Goal: Information Seeking & Learning: Obtain resource

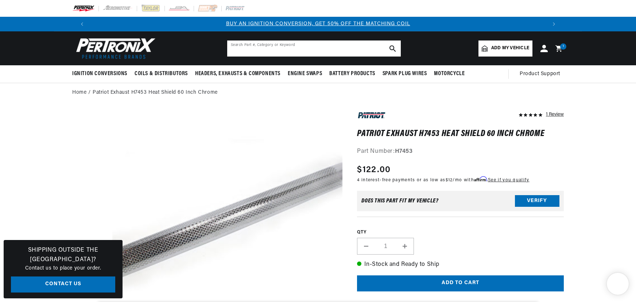
click at [313, 42] on input "text" at bounding box center [314, 48] width 174 height 16
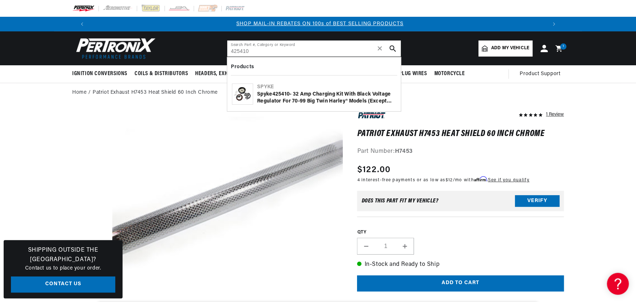
type input "425410"
click at [300, 98] on div "Spyke 425410 - 32 Amp Charging Kit with Black Voltage Regulator for 70-99 Big T…" at bounding box center [326, 98] width 139 height 14
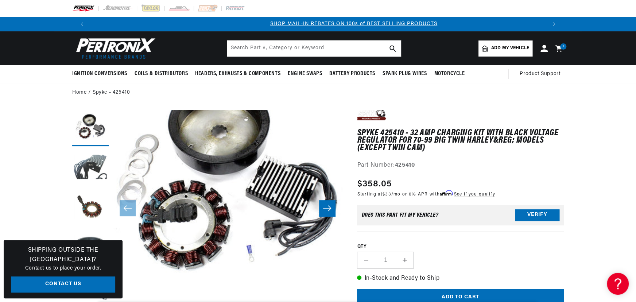
scroll to position [0, 455]
click at [95, 169] on button "Load image 2 in gallery view" at bounding box center [90, 168] width 36 height 36
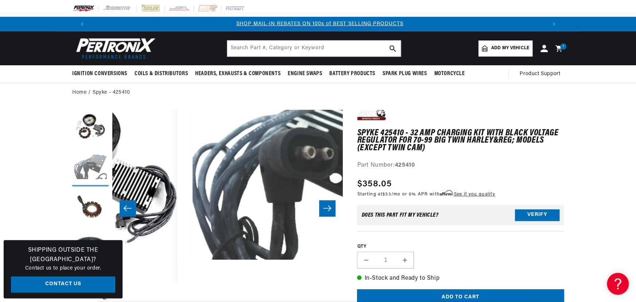
scroll to position [17, 230]
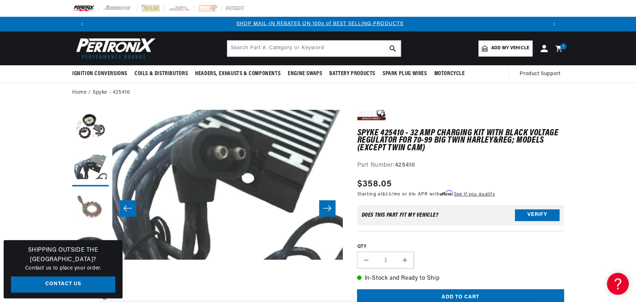
click at [94, 199] on button "Load image 3 in gallery view" at bounding box center [90, 208] width 36 height 36
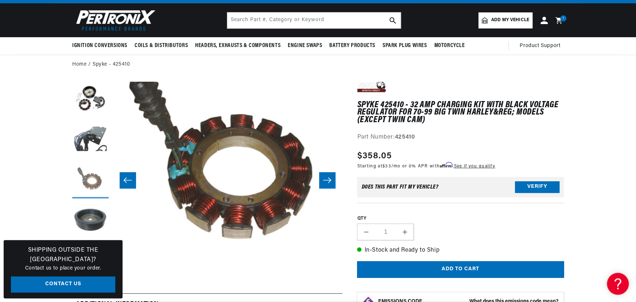
scroll to position [0, 0]
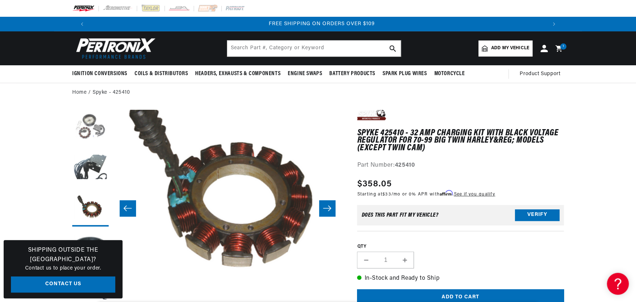
click at [90, 123] on button "Load image 1 in gallery view" at bounding box center [90, 128] width 36 height 36
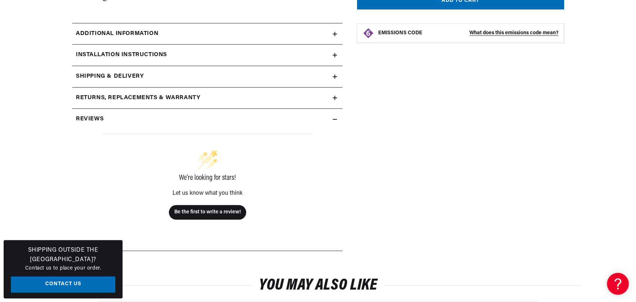
click at [205, 52] on div "Installation instructions" at bounding box center [202, 54] width 260 height 9
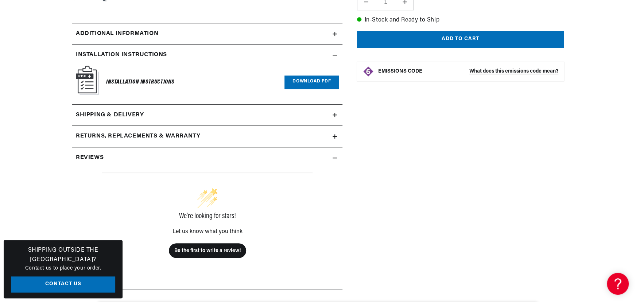
click at [312, 72] on div "Installation Instructions Download PDF" at bounding box center [207, 82] width 263 height 33
click at [314, 79] on link "Download PDF" at bounding box center [311, 81] width 54 height 13
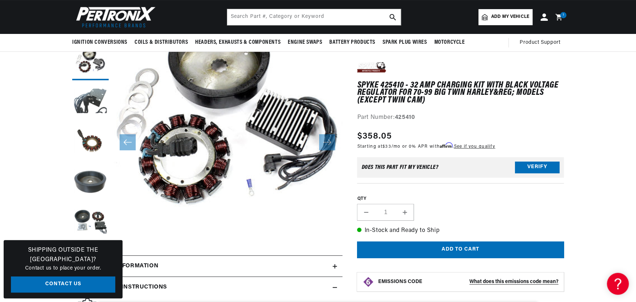
scroll to position [0, 911]
click at [89, 217] on button "Open media 1 in modal" at bounding box center [89, 217] width 0 height 0
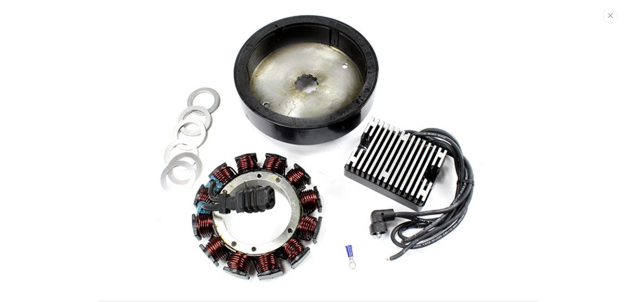
scroll to position [0, 0]
click at [243, 209] on img "Media gallery" at bounding box center [318, 151] width 394 height 295
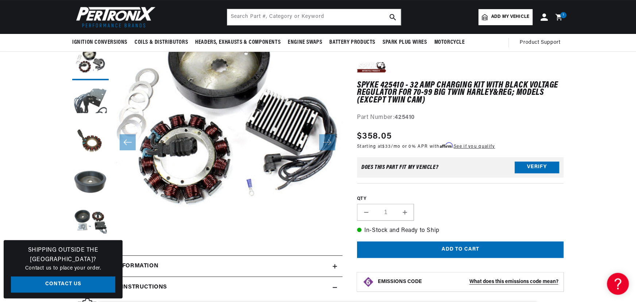
click at [89, 217] on button "Open media 1 in modal" at bounding box center [89, 217] width 0 height 0
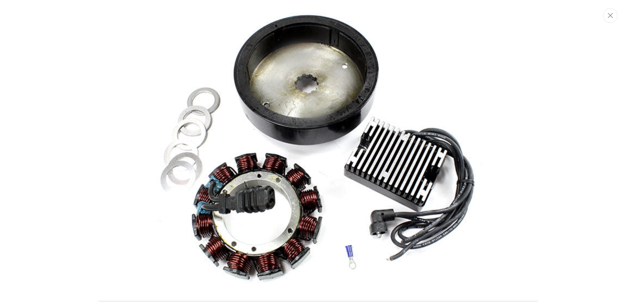
click at [268, 208] on img "Media gallery" at bounding box center [318, 151] width 394 height 295
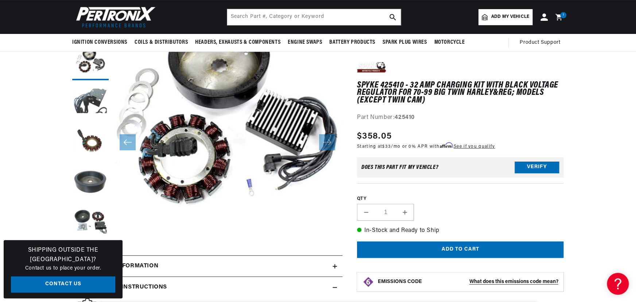
click at [89, 217] on button "Open media 1 in modal" at bounding box center [89, 217] width 0 height 0
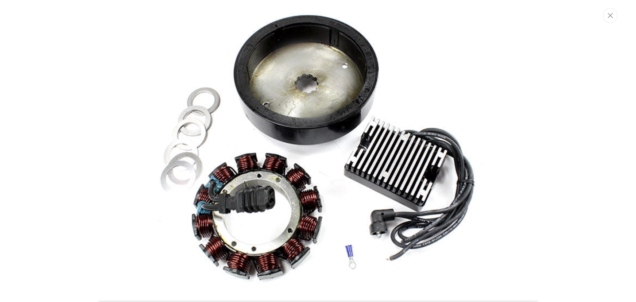
scroll to position [0, 911]
click at [255, 207] on img "Media gallery" at bounding box center [318, 151] width 394 height 295
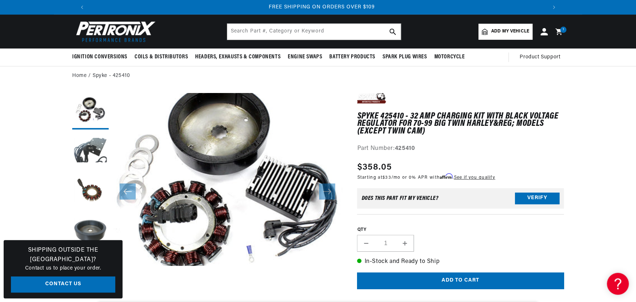
scroll to position [0, 0]
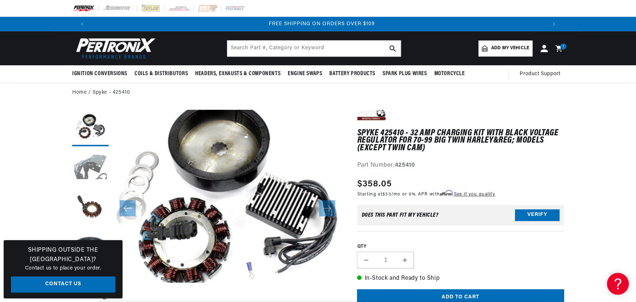
click at [86, 156] on button "Load image 2 in gallery view" at bounding box center [90, 168] width 36 height 36
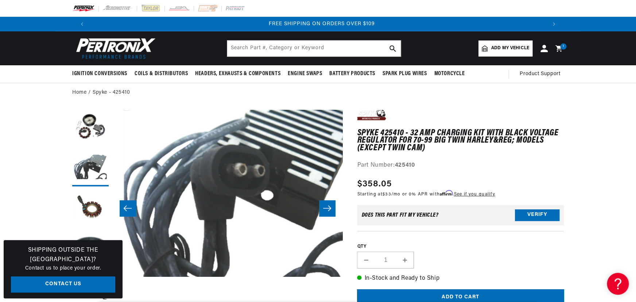
scroll to position [0, 230]
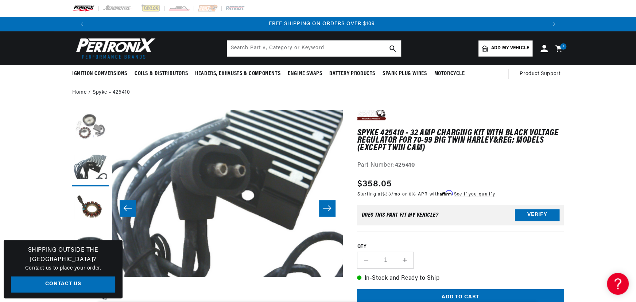
click at [91, 131] on button "Load image 1 in gallery view" at bounding box center [90, 128] width 36 height 36
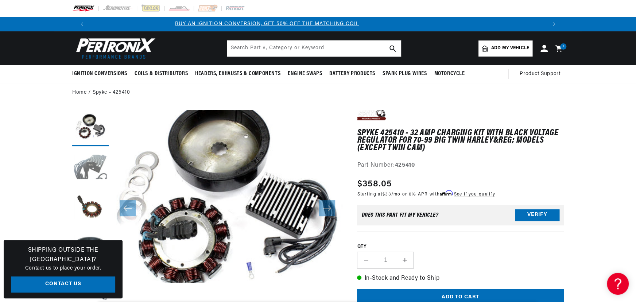
scroll to position [0, 0]
click at [91, 160] on button "Load image 2 in gallery view" at bounding box center [90, 168] width 36 height 36
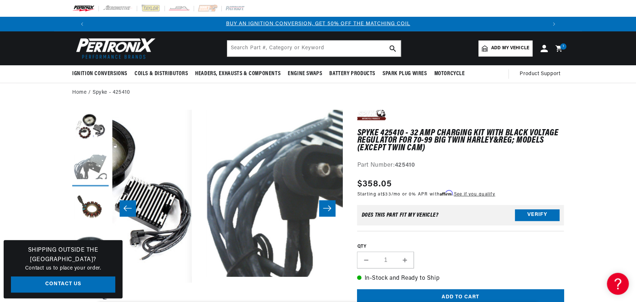
scroll to position [0, 230]
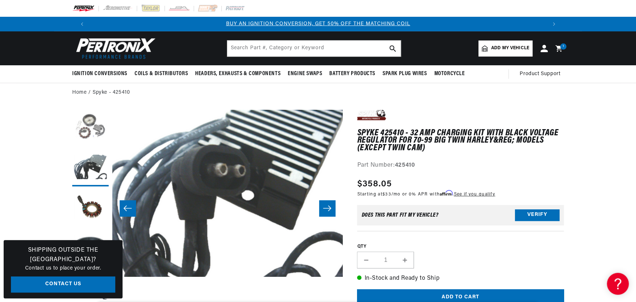
click at [85, 124] on button "Load image 1 in gallery view" at bounding box center [90, 128] width 36 height 36
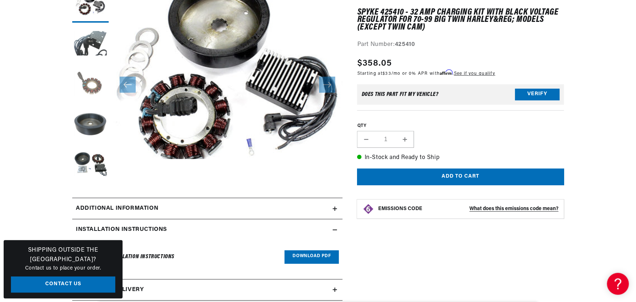
scroll to position [132, 0]
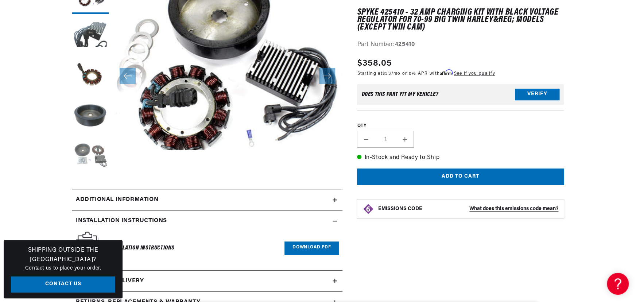
click at [98, 167] on button "Load image 5 in gallery view" at bounding box center [90, 156] width 36 height 36
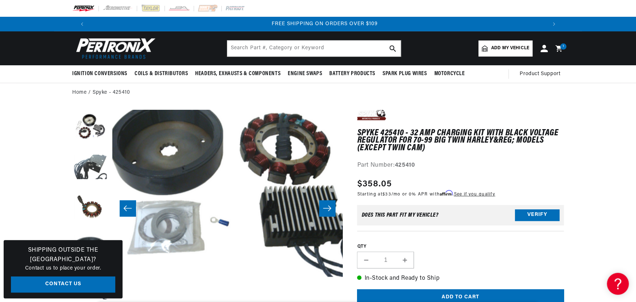
scroll to position [0, 911]
click at [78, 123] on button "Load image 1 in gallery view" at bounding box center [90, 128] width 36 height 36
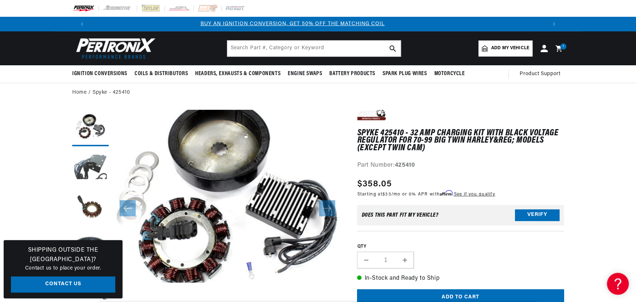
scroll to position [0, 0]
click at [243, 39] on header "BETTER SEARCH RESULTS Add your vehicle's year, make, and model to find parts be…" at bounding box center [318, 48] width 528 height 34
click at [241, 42] on input "text" at bounding box center [314, 48] width 174 height 16
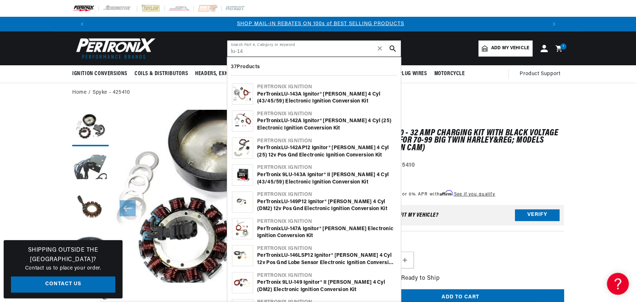
scroll to position [0, 455]
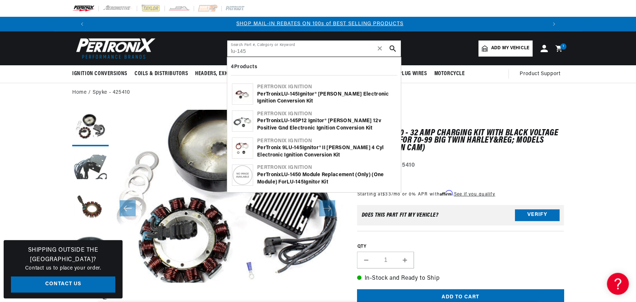
type input "lu-145"
click at [281, 96] on div "PerTronix LU - 145 Ignitor® Lucas Electronic Ignition Conversion Kit" at bounding box center [326, 98] width 139 height 14
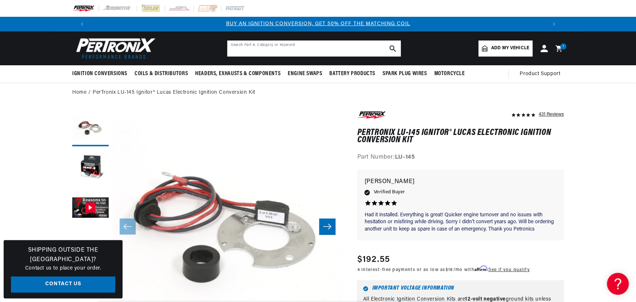
click at [284, 53] on input "text" at bounding box center [314, 48] width 174 height 16
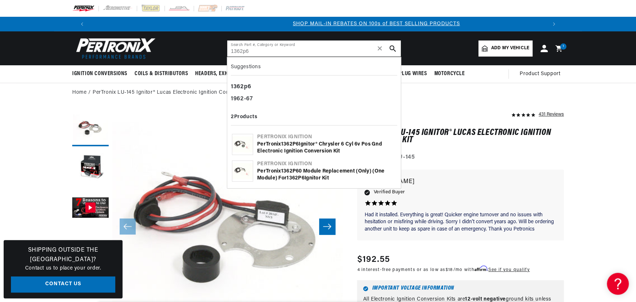
scroll to position [0, 455]
type input "1362p6"
click at [299, 143] on b "1362P6" at bounding box center [290, 143] width 18 height 5
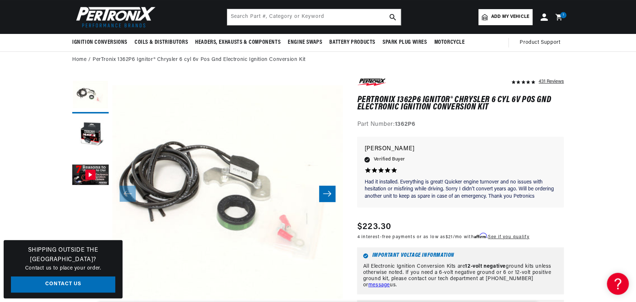
scroll to position [0, 455]
